Goal: Transaction & Acquisition: Obtain resource

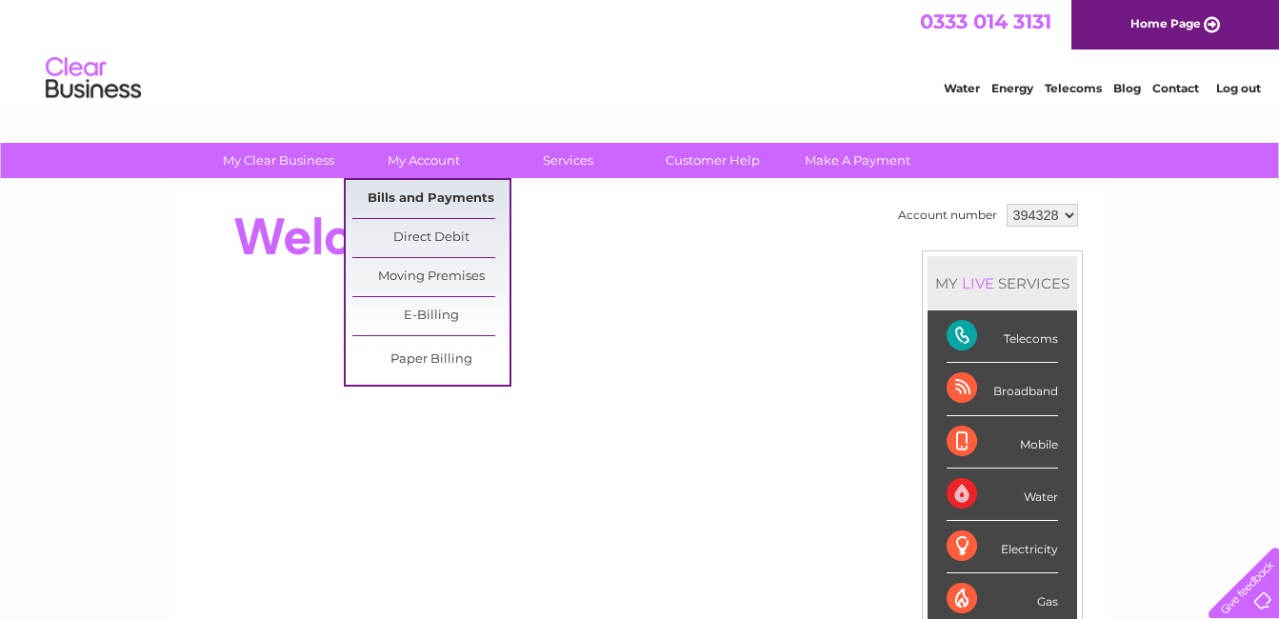
click at [431, 198] on link "Bills and Payments" at bounding box center [430, 199] width 157 height 38
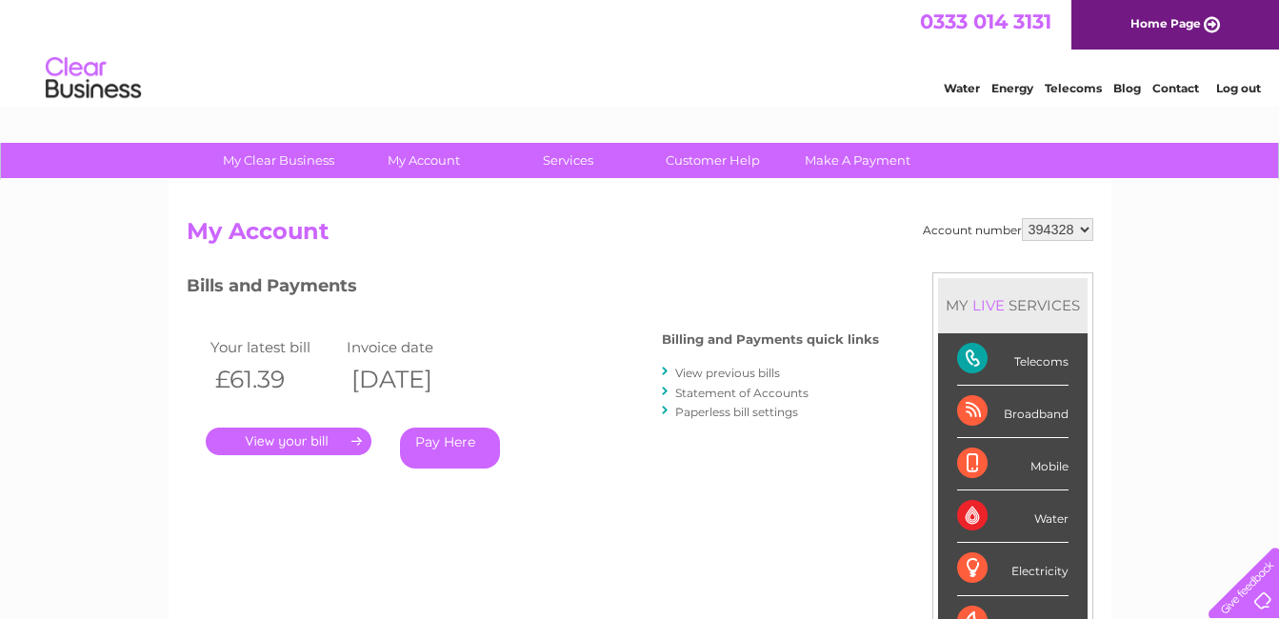
click at [284, 443] on link "." at bounding box center [289, 442] width 166 height 28
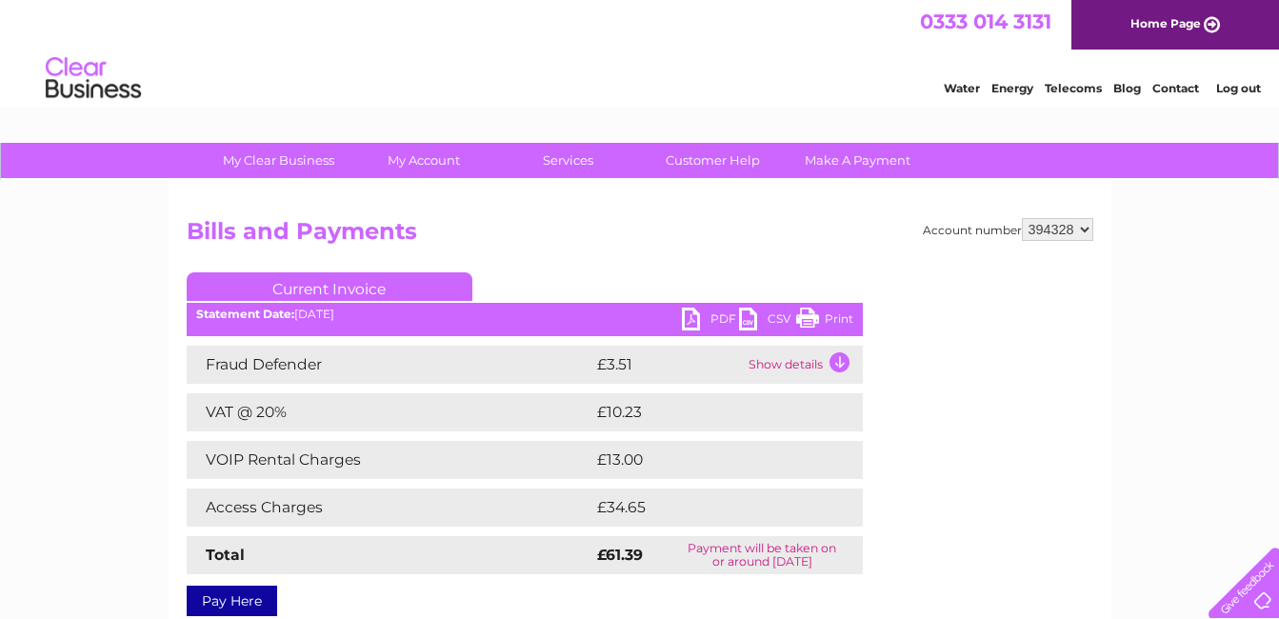
click at [688, 323] on link "PDF" at bounding box center [710, 322] width 57 height 28
click at [1234, 90] on link "Log out" at bounding box center [1238, 88] width 45 height 14
